Goal: Information Seeking & Learning: Get advice/opinions

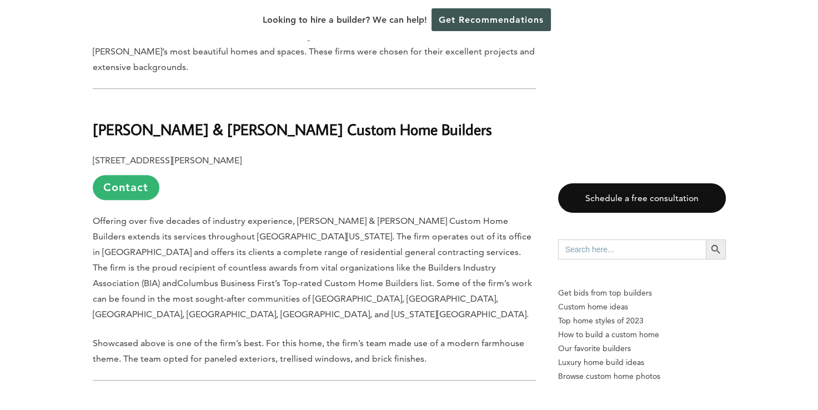
scroll to position [644, 0]
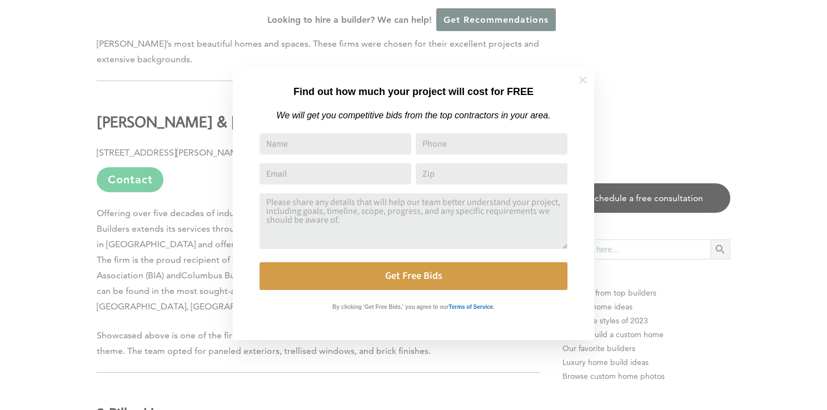
click at [583, 78] on icon at bounding box center [583, 80] width 12 height 12
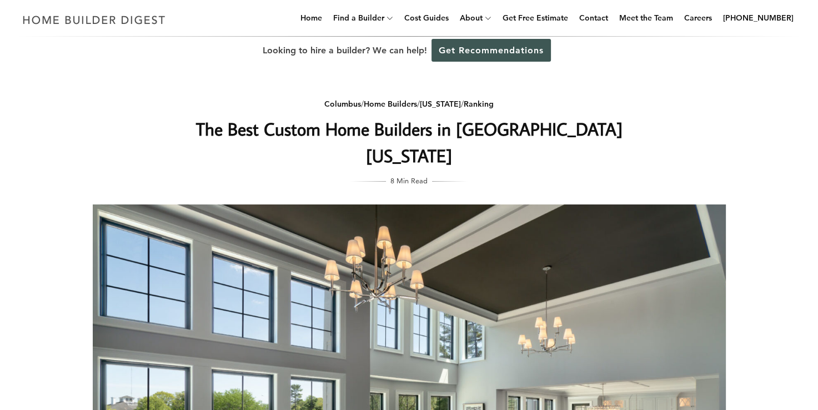
scroll to position [0, 0]
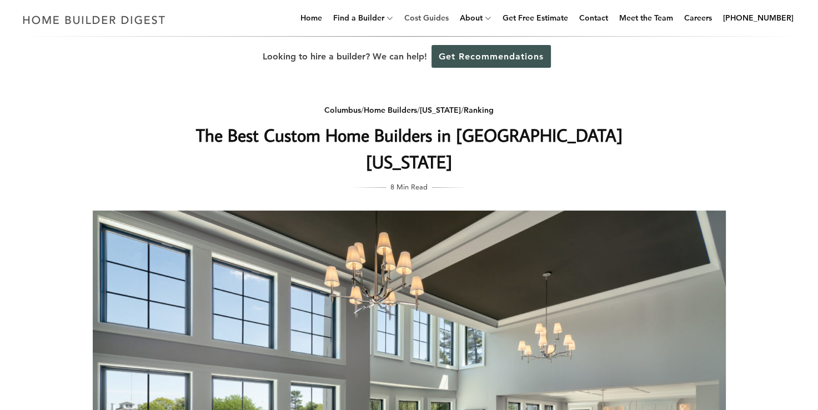
click at [442, 18] on link "Cost Guides" at bounding box center [426, 18] width 53 height 36
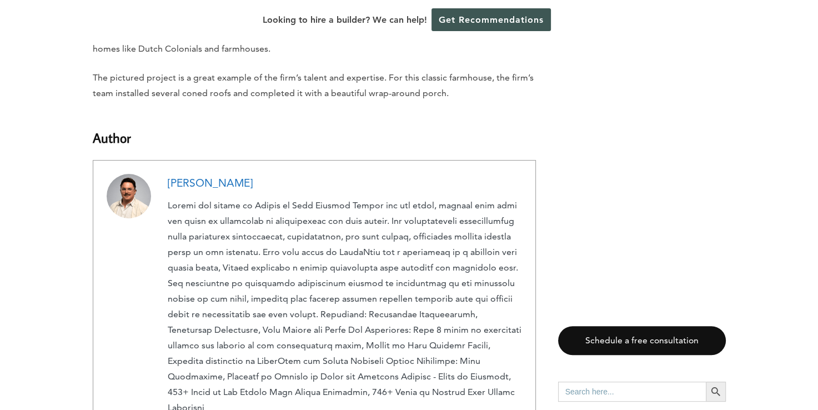
scroll to position [4422, 0]
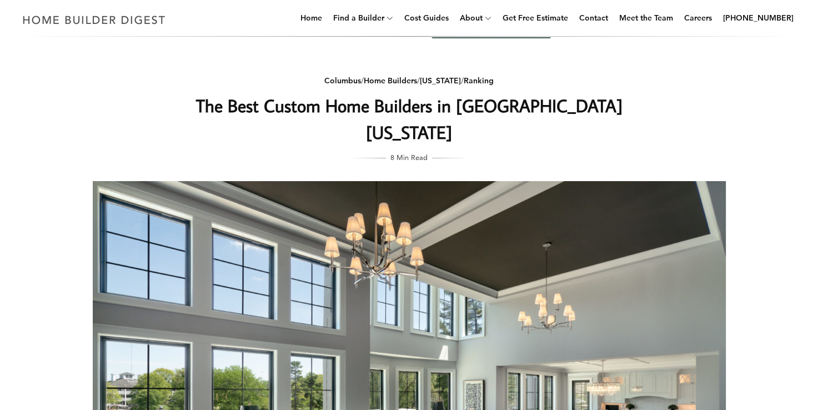
scroll to position [0, 0]
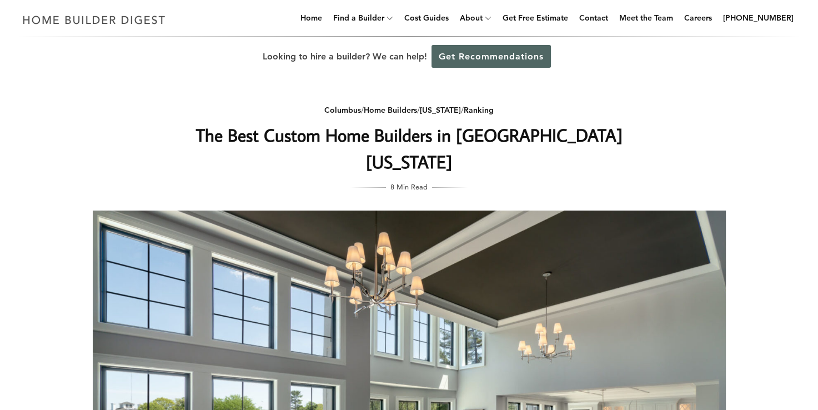
click at [481, 57] on link "Get Recommendations" at bounding box center [491, 56] width 119 height 23
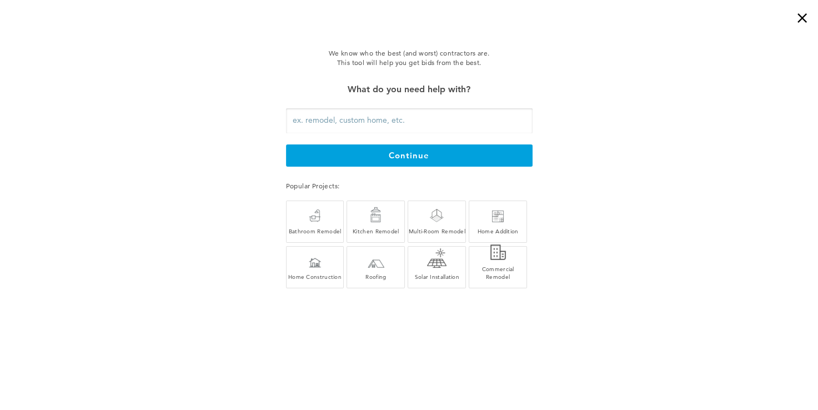
click at [338, 121] on input "text" at bounding box center [409, 120] width 247 height 25
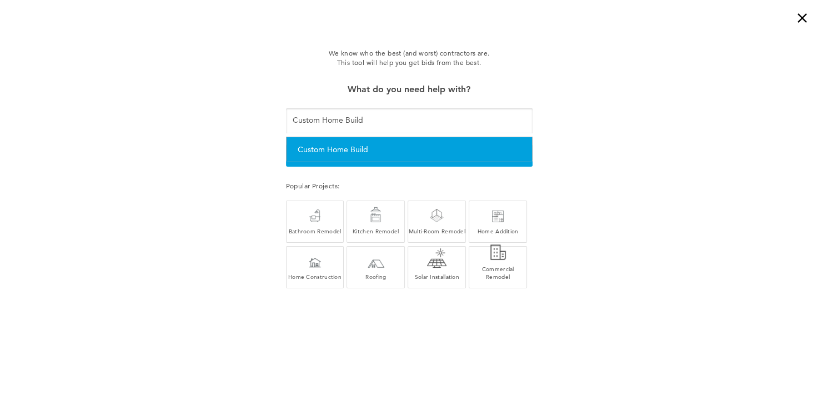
type input "Custom Home Build"
click at [360, 144] on div "Custom Home Build" at bounding box center [409, 150] width 223 height 14
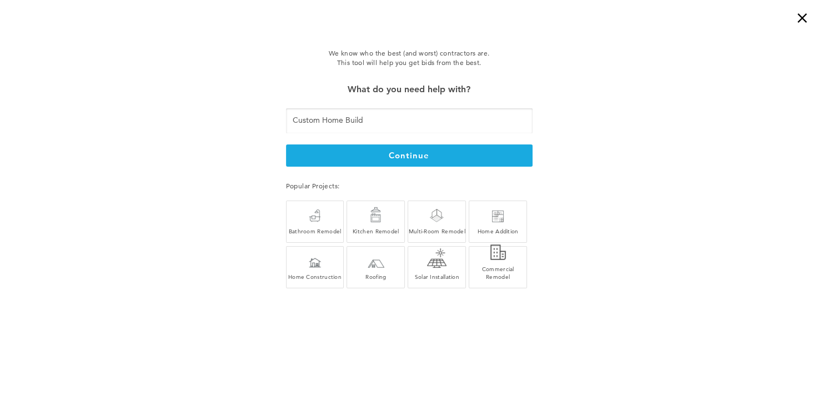
click at [391, 153] on button "continue" at bounding box center [409, 155] width 247 height 22
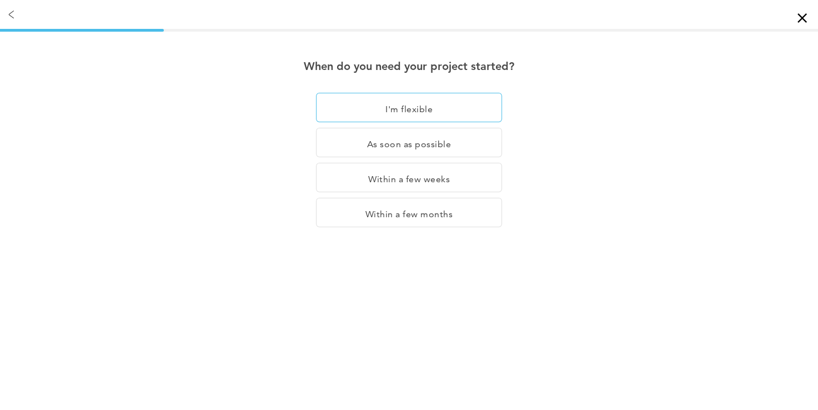
click at [408, 108] on div "I'm flexible" at bounding box center [409, 107] width 186 height 29
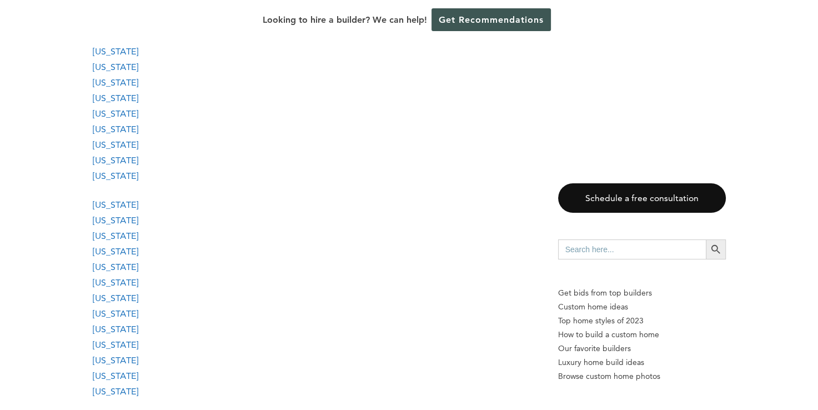
scroll to position [1000, 0]
click at [118, 101] on link "Delaware" at bounding box center [116, 98] width 46 height 11
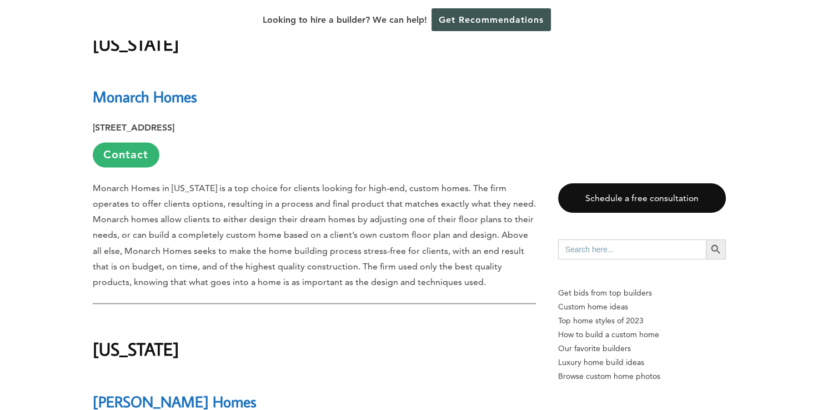
scroll to position [14095, 0]
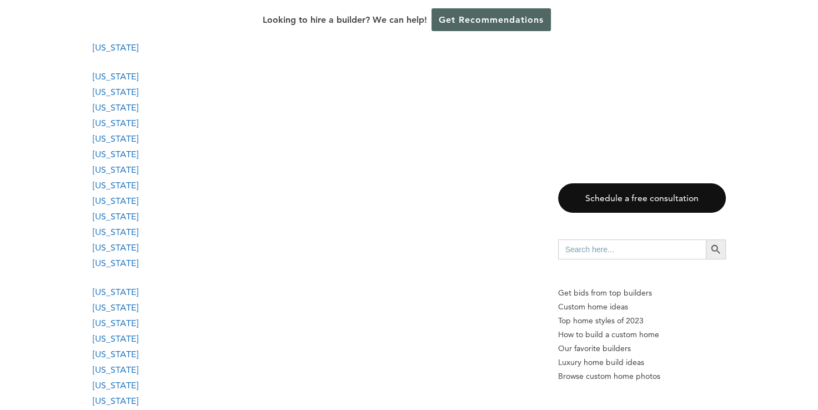
scroll to position [1000, 0]
